Goal: Task Accomplishment & Management: Manage account settings

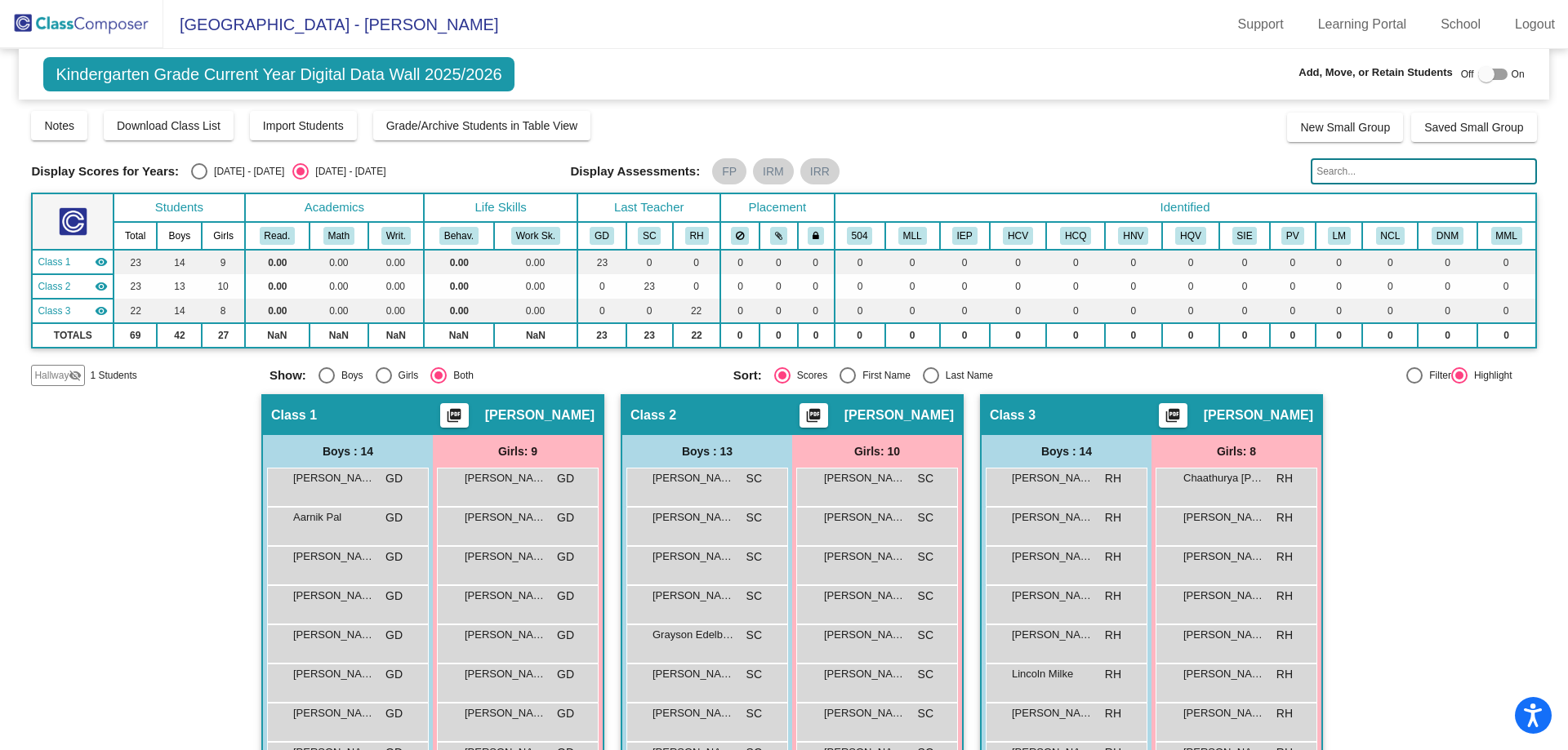
scroll to position [245, 0]
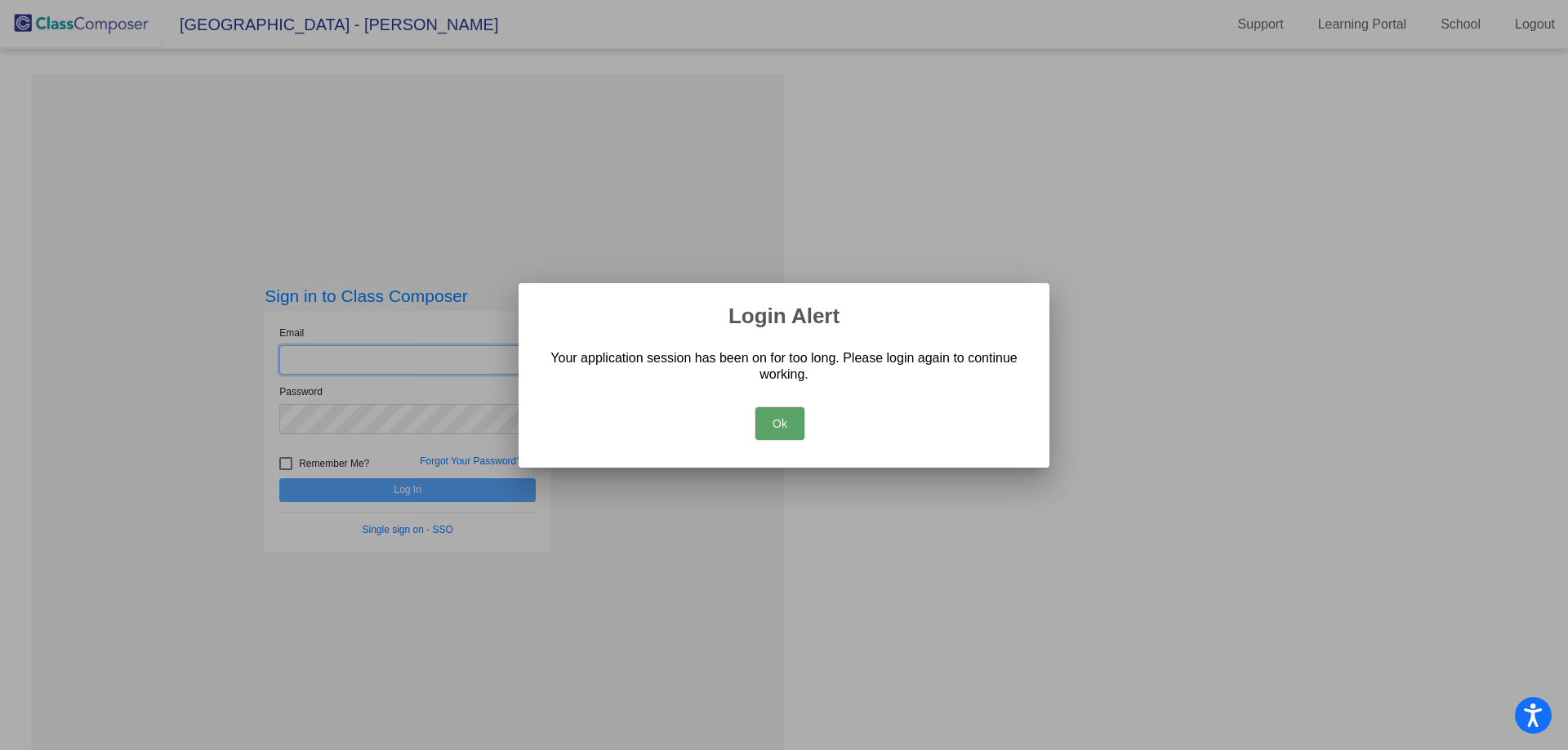
type input "[EMAIL_ADDRESS][DOMAIN_NAME]"
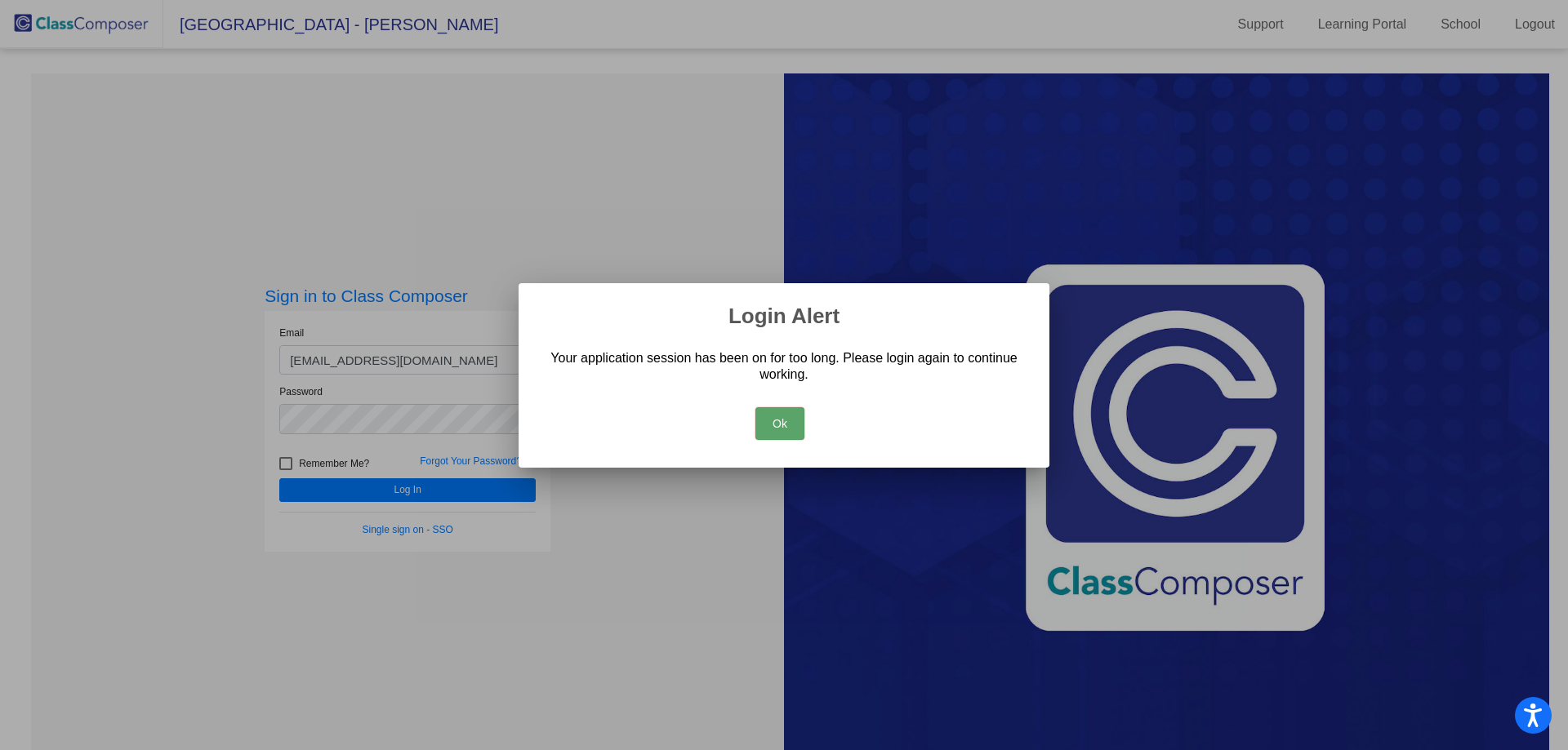
click at [774, 419] on button "Ok" at bounding box center [779, 423] width 49 height 32
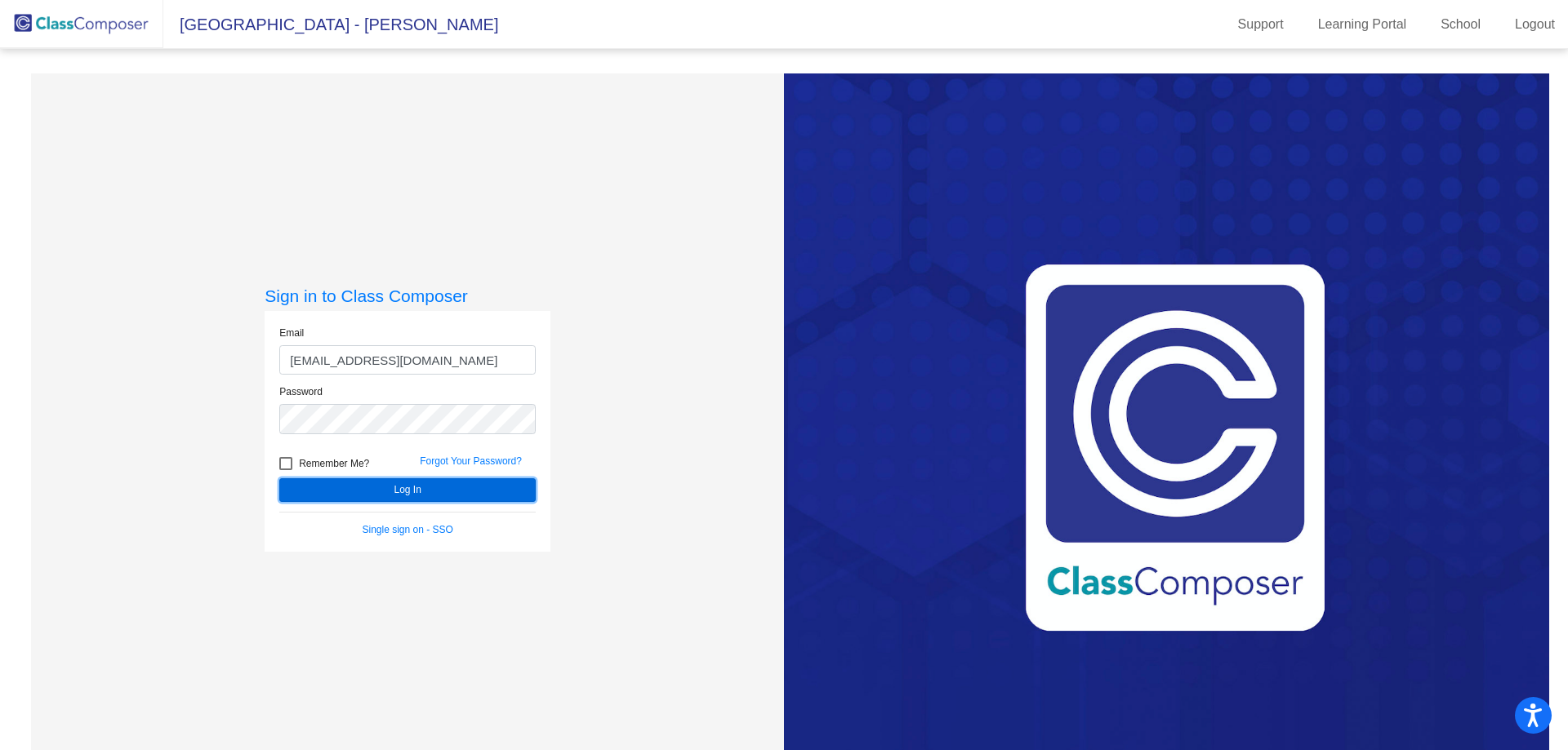
click at [405, 480] on button "Log In" at bounding box center [407, 490] width 257 height 24
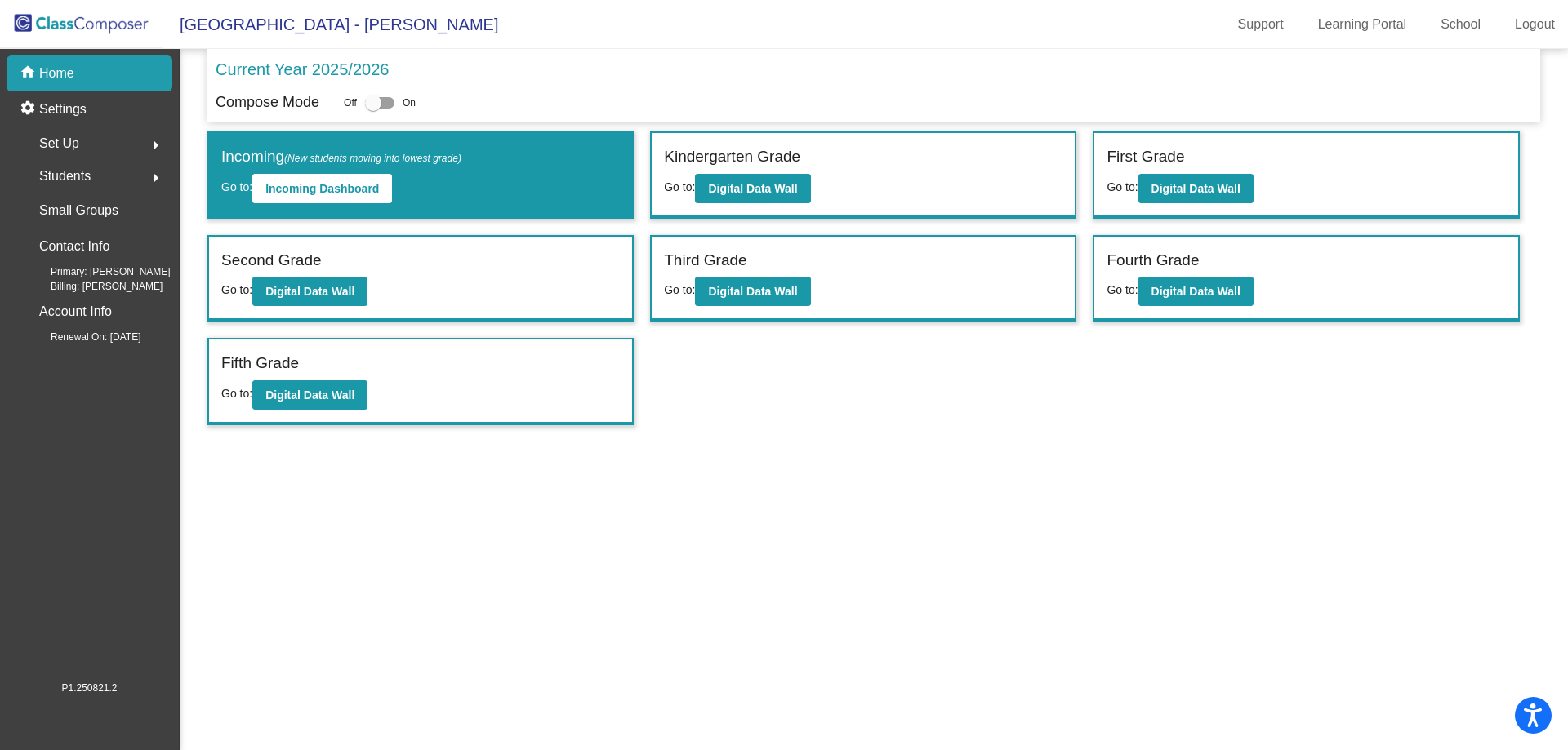
click at [497, 103] on div "Compose Mode Off On" at bounding box center [873, 102] width 1316 height 22
click at [262, 300] on button "Digital Data Wall" at bounding box center [310, 291] width 116 height 29
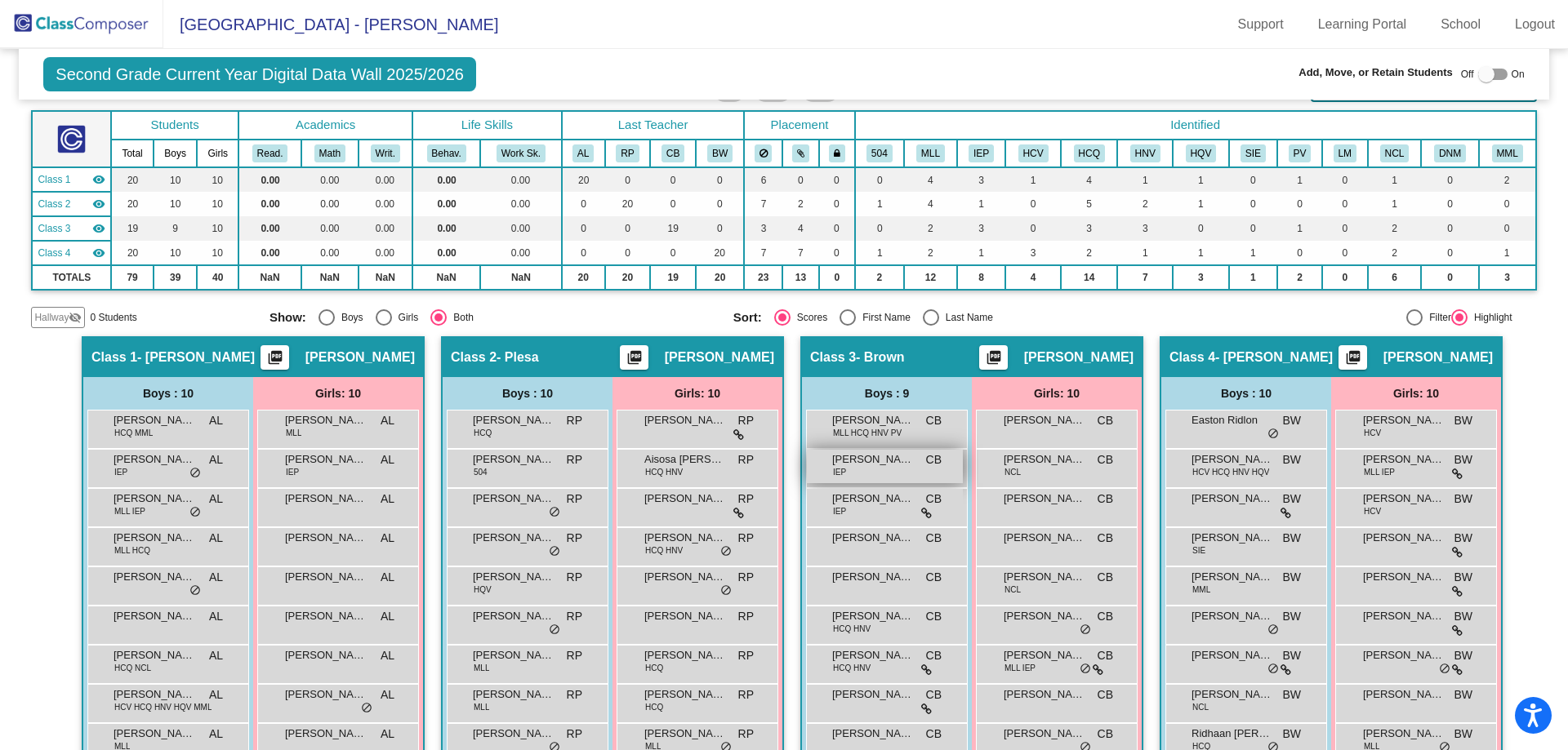
scroll to position [160, 0]
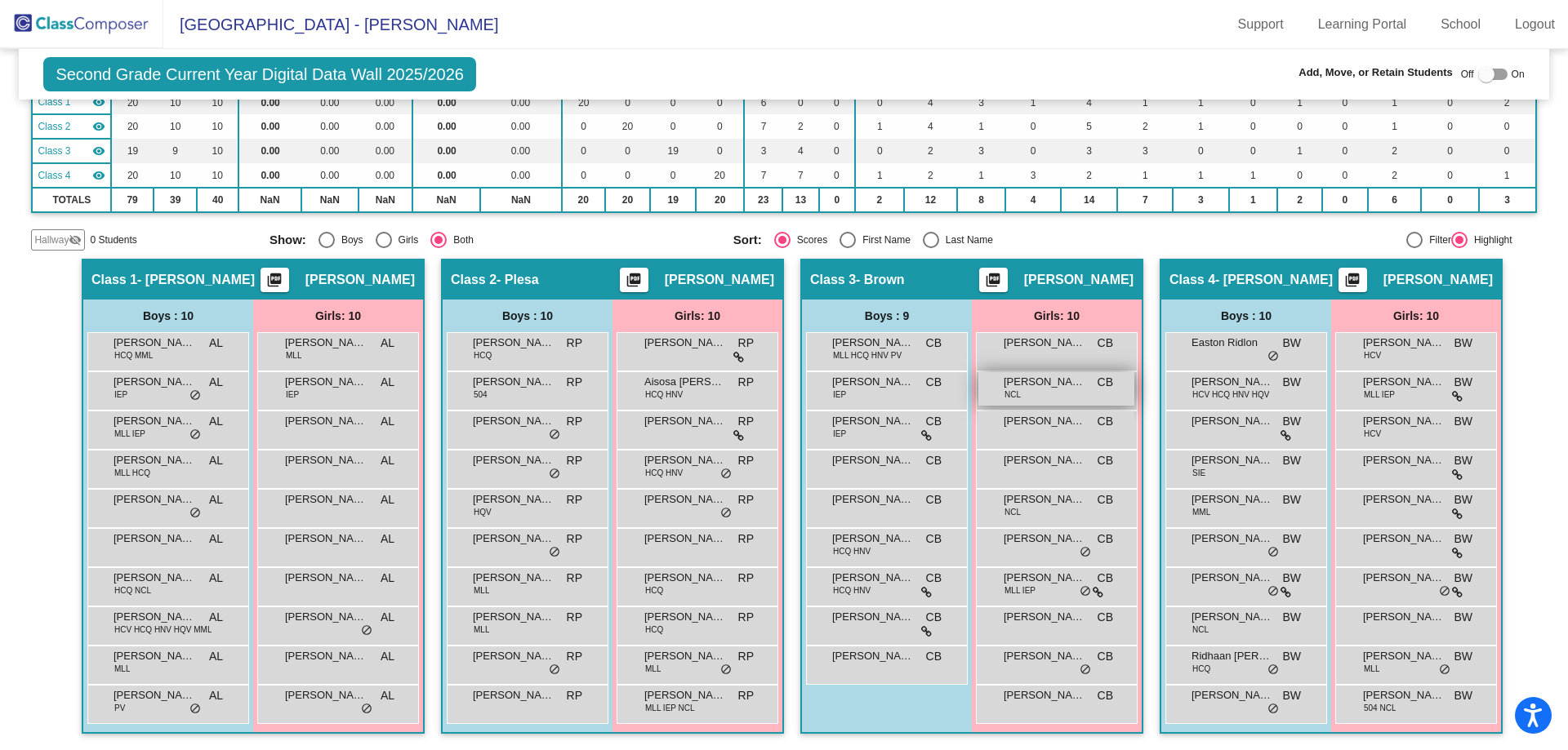
click at [1037, 395] on div "[PERSON_NAME] NCL CB lock do_not_disturb_alt" at bounding box center [1056, 389] width 156 height 33
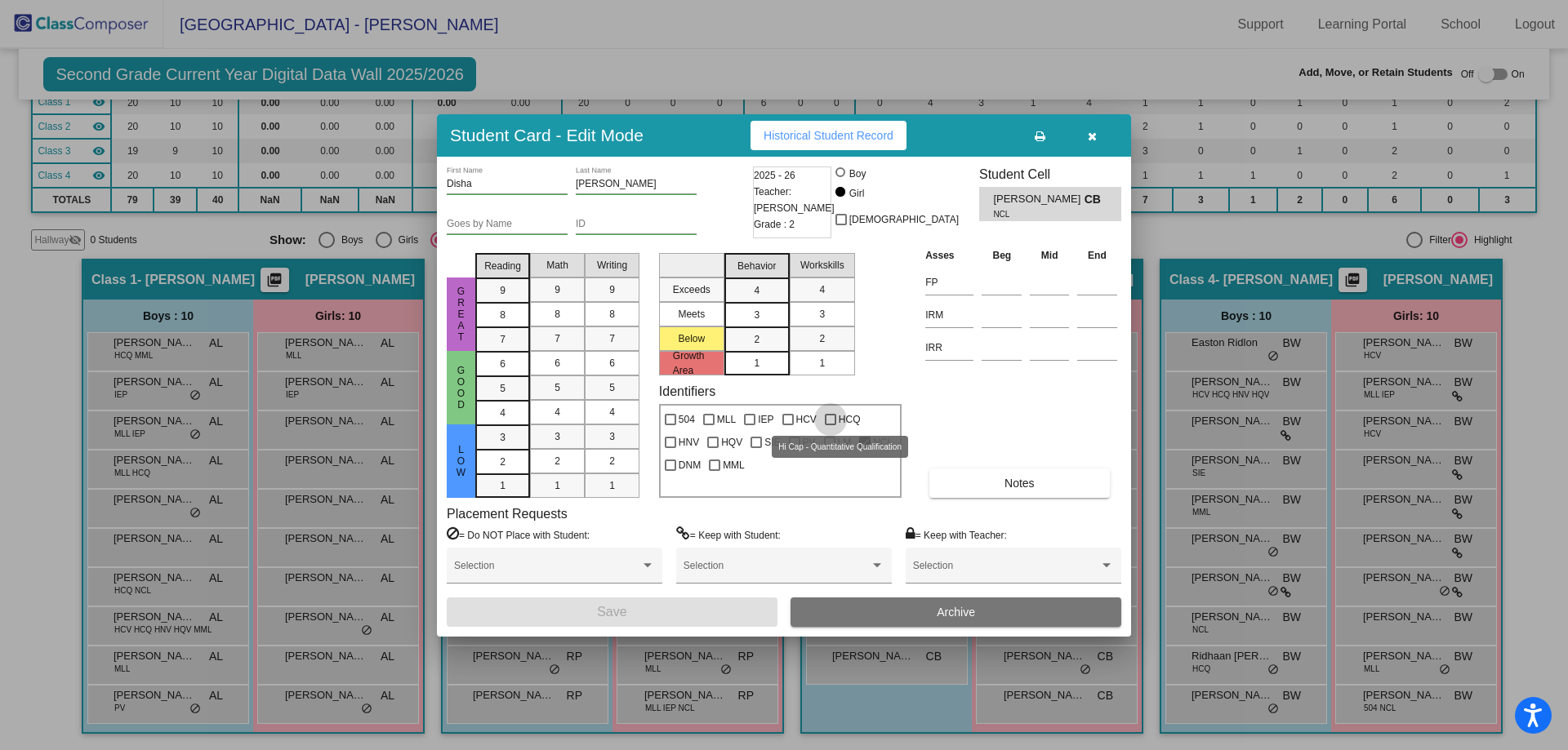
click at [828, 419] on div at bounding box center [831, 419] width 12 height 12
click at [830, 425] on input "HCQ" at bounding box center [830, 425] width 1 height 1
checkbox input "true"
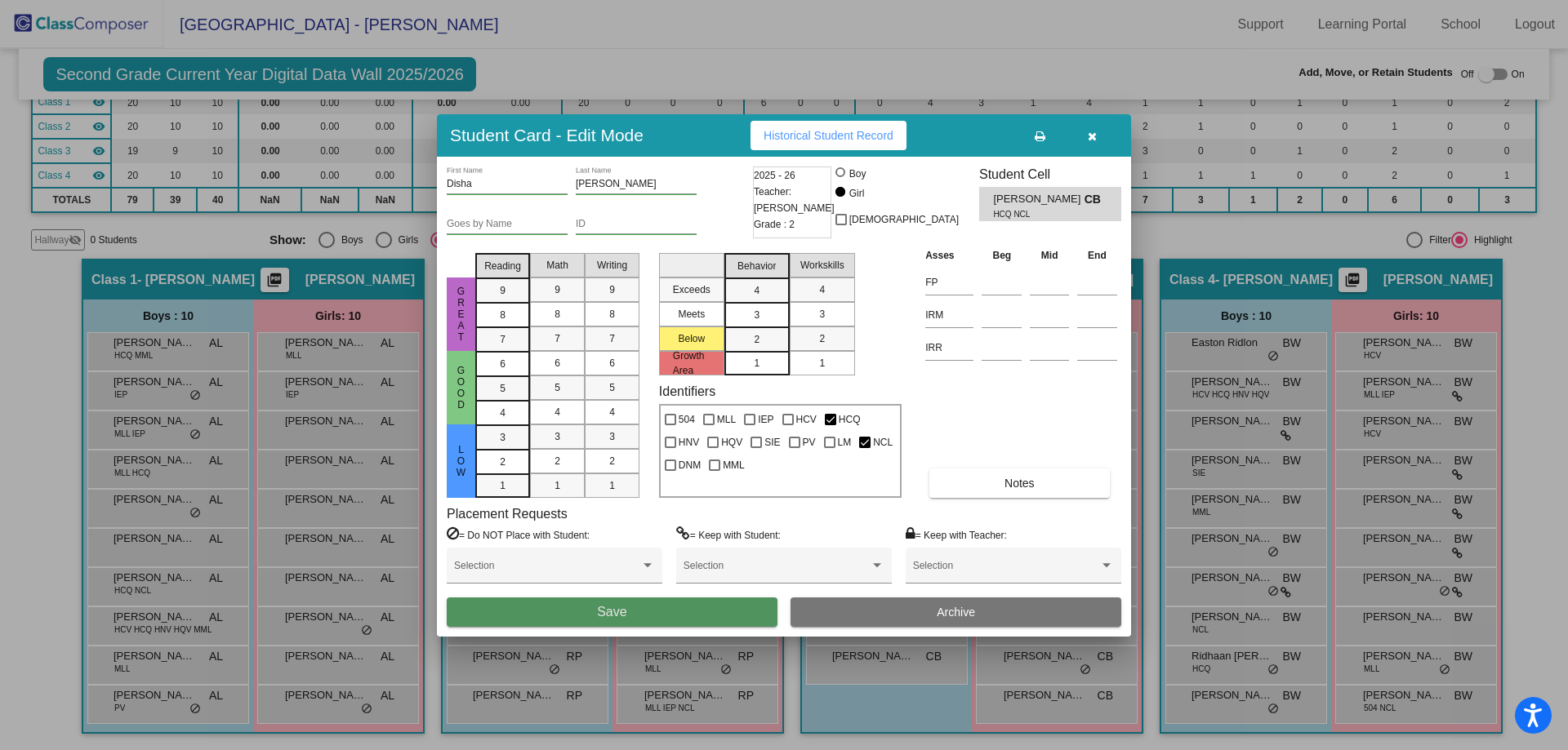
click at [641, 607] on button "Save" at bounding box center [612, 611] width 331 height 29
